Goal: Information Seeking & Learning: Learn about a topic

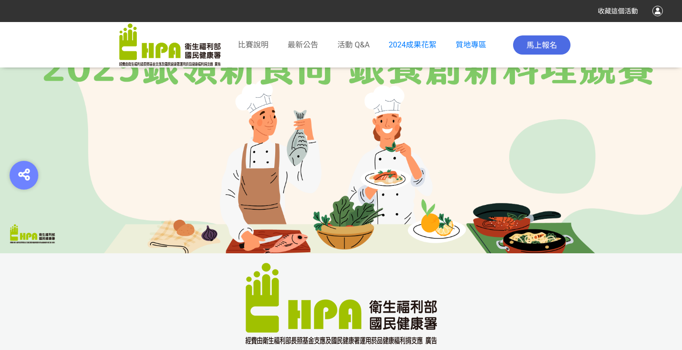
scroll to position [489, 0]
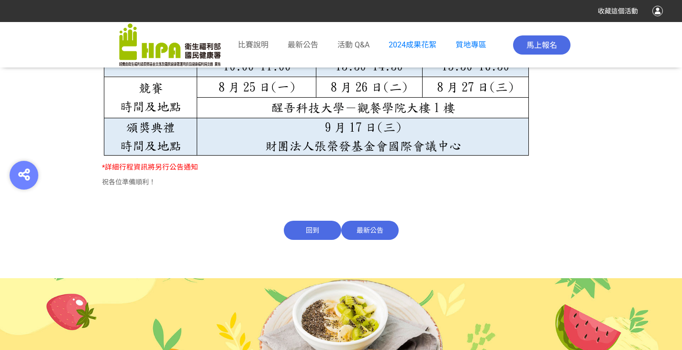
click at [309, 41] on span "最新公告" at bounding box center [303, 44] width 31 height 9
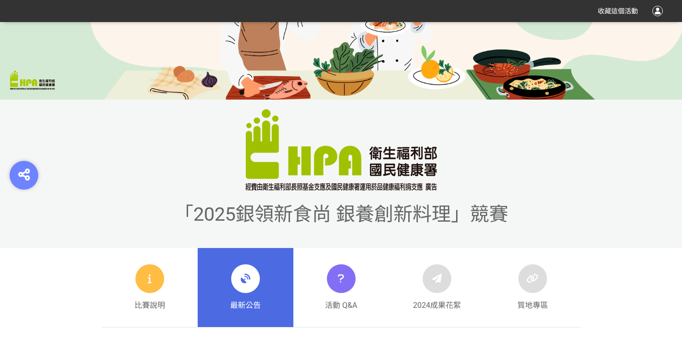
scroll to position [287, 0]
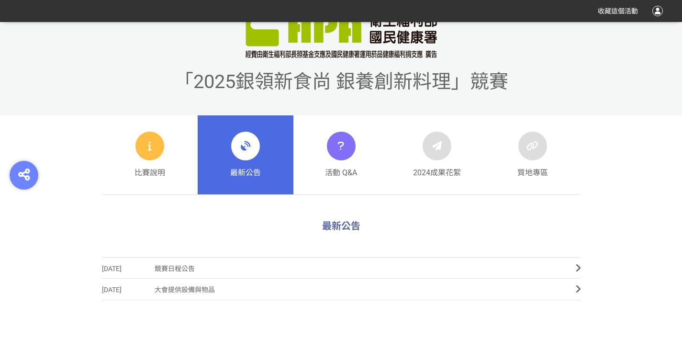
scroll to position [287, 0]
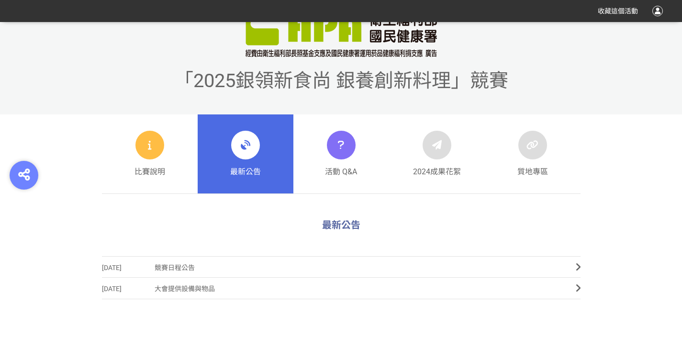
click at [233, 158] on div "最新公告" at bounding box center [245, 154] width 31 height 47
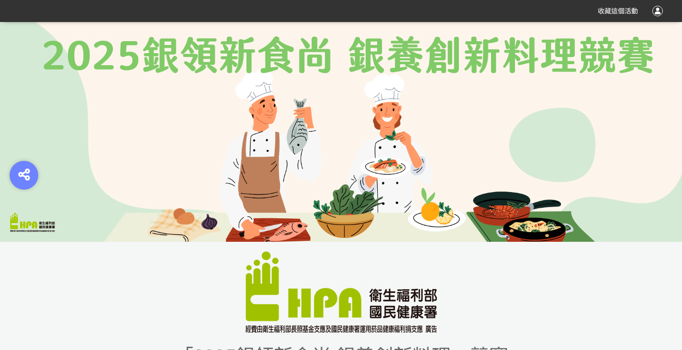
scroll to position [0, 0]
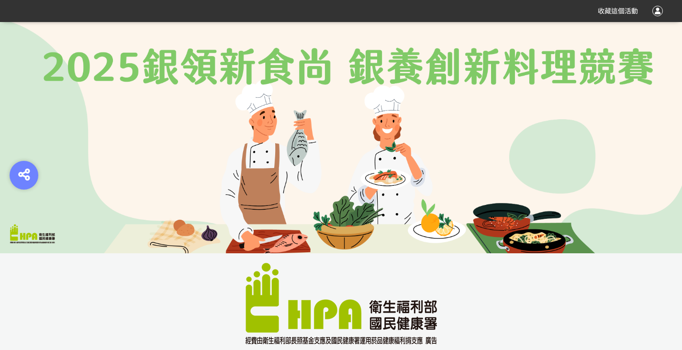
click at [162, 90] on img at bounding box center [341, 137] width 682 height 231
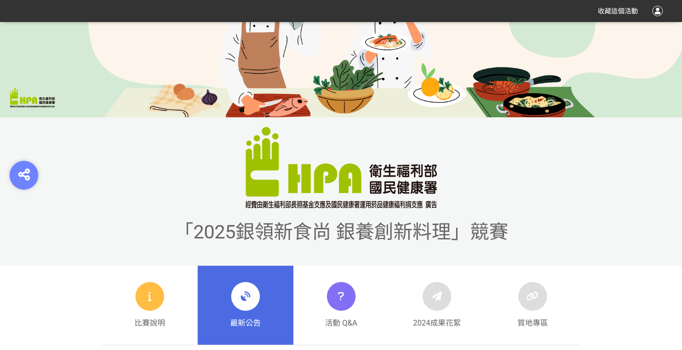
scroll to position [335, 0]
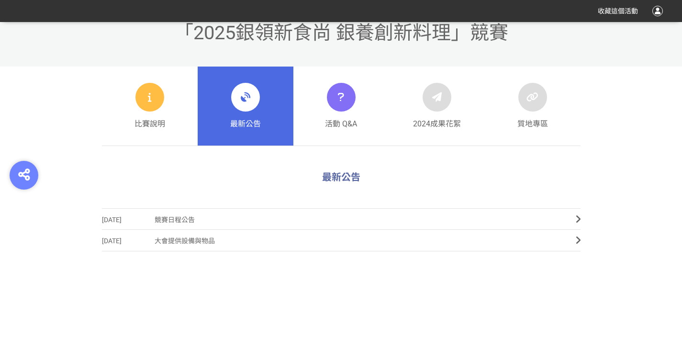
click at [261, 116] on link "最新公告" at bounding box center [246, 106] width 96 height 79
click at [246, 92] on icon at bounding box center [245, 97] width 17 height 17
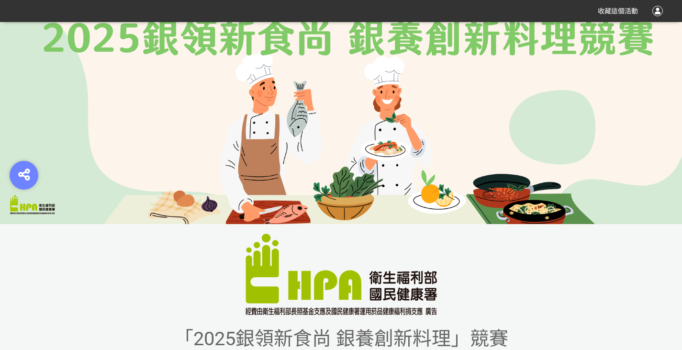
scroll to position [0, 0]
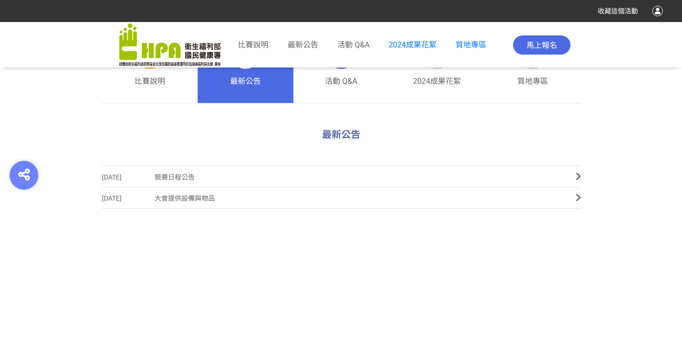
scroll to position [383, 0]
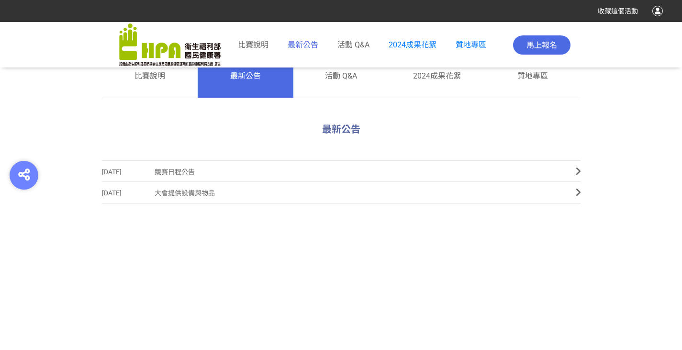
click at [303, 45] on span "最新公告" at bounding box center [303, 44] width 31 height 9
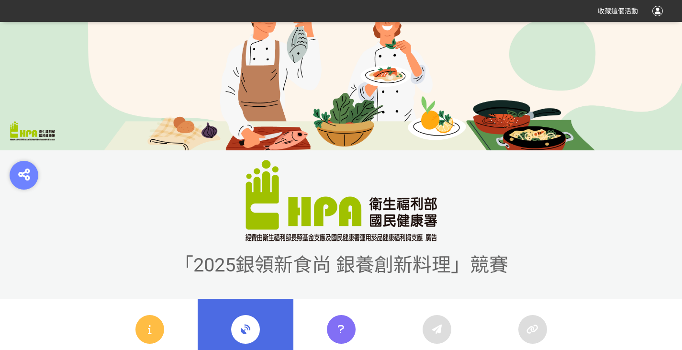
scroll to position [287, 0]
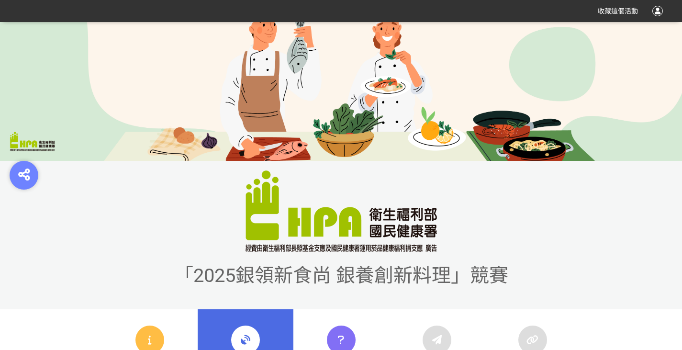
scroll to position [335, 0]
